Goal: Communication & Community: Participate in discussion

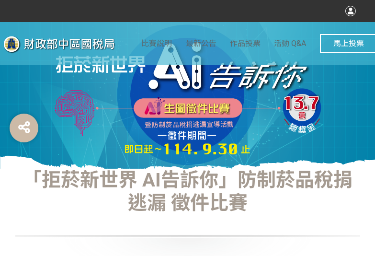
select select "vote"
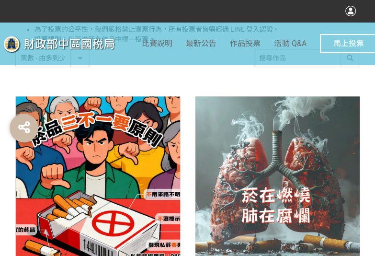
scroll to position [383, 0]
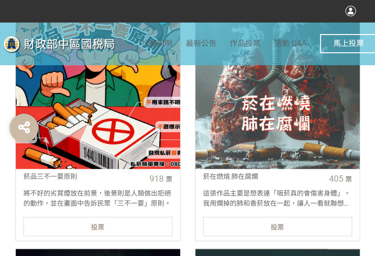
click at [133, 228] on div "投票" at bounding box center [97, 226] width 149 height 19
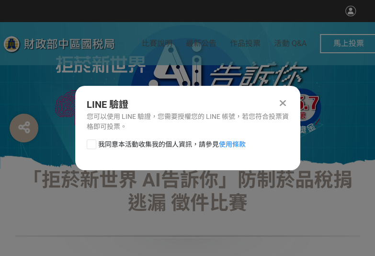
click at [93, 143] on div at bounding box center [92, 144] width 10 height 10
checkbox input "true"
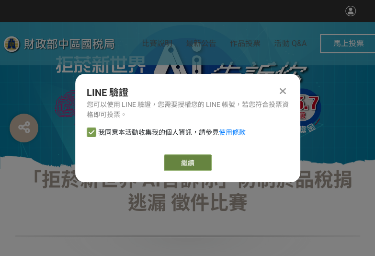
click at [181, 161] on button "繼續" at bounding box center [188, 162] width 48 height 16
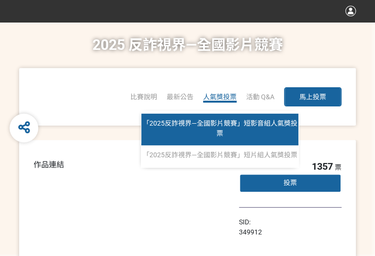
click at [224, 129] on link "「2025反詐視界—全國影片競賽」短影音組人氣獎投票" at bounding box center [219, 130] width 157 height 32
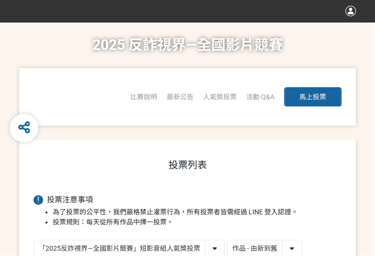
scroll to position [1, 0]
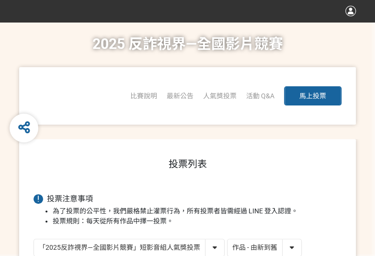
click at [286, 249] on select "作品 - 由新到舊 作品 - 由舊到新 票數 - 由多到少 票數 - 由少到多" at bounding box center [265, 247] width 74 height 17
select select "vote"
click at [228, 239] on select "作品 - 由新到舊 作品 - 由舊到新 票數 - 由多到少 票數 - 由少到多" at bounding box center [265, 247] width 74 height 17
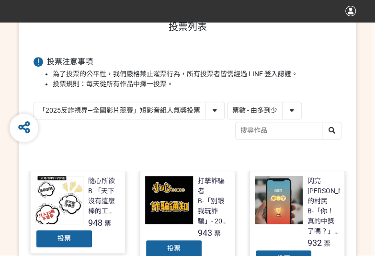
scroll to position [192, 0]
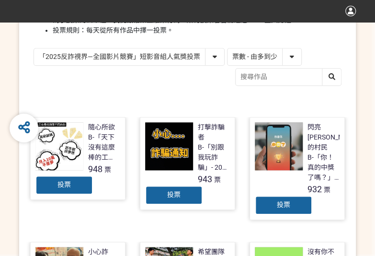
click at [271, 197] on div "投票" at bounding box center [283, 204] width 57 height 19
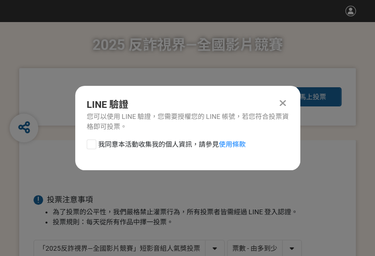
click at [87, 143] on div at bounding box center [92, 144] width 10 height 10
checkbox input "true"
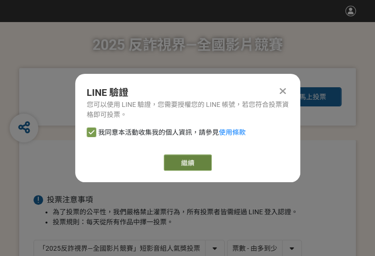
click at [175, 170] on button "繼續" at bounding box center [188, 162] width 48 height 16
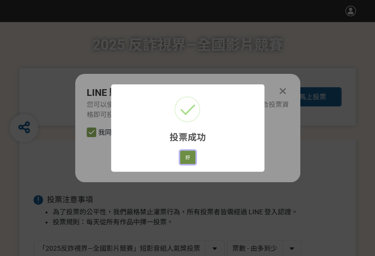
drag, startPoint x: 188, startPoint y: 155, endPoint x: 3, endPoint y: 169, distance: 185.5
click at [187, 156] on button "好" at bounding box center [187, 156] width 15 height 13
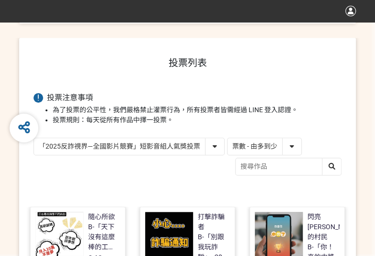
scroll to position [137, 0]
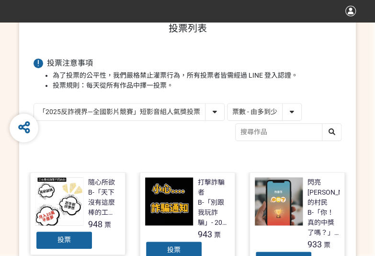
click at [119, 110] on select "「2025反詐視界—全國影片競賽」短影音組人氣獎投票 「2025反詐視界—全國影片競賽」短片組人氣獎投票" at bounding box center [129, 111] width 190 height 17
select select "13146"
click at [34, 103] on select "「2025反詐視界—全國影片競賽」短影音組人氣獎投票 「2025反詐視界—全國影片競賽」短片組人氣獎投票" at bounding box center [129, 111] width 190 height 17
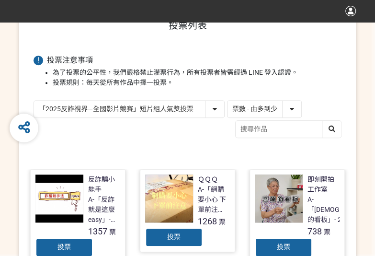
scroll to position [144, 0]
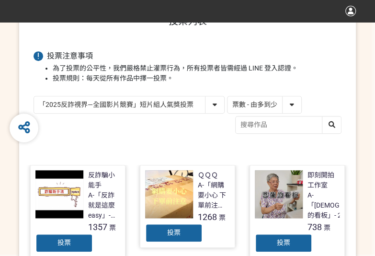
click at [173, 231] on span "投票" at bounding box center [173, 233] width 13 height 8
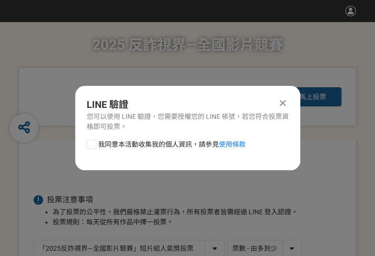
click at [92, 142] on div at bounding box center [92, 144] width 10 height 10
checkbox input "true"
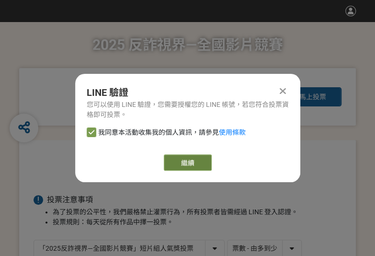
click at [190, 165] on button "繼續" at bounding box center [188, 162] width 48 height 16
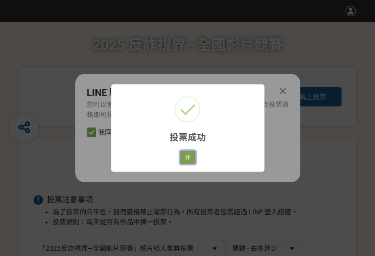
drag, startPoint x: 183, startPoint y: 154, endPoint x: 267, endPoint y: 89, distance: 106.3
click at [183, 154] on button "好" at bounding box center [187, 156] width 15 height 13
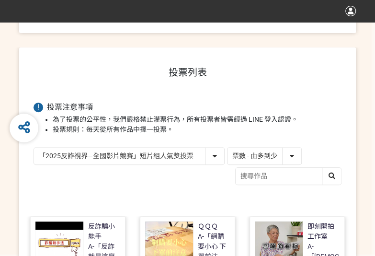
scroll to position [114, 0]
